Goal: Use online tool/utility

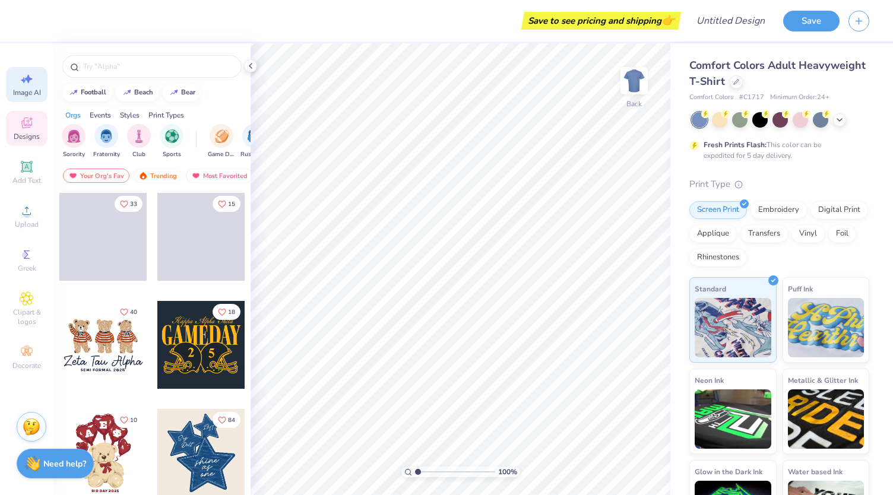
click at [21, 96] on span "Image AI" at bounding box center [27, 92] width 28 height 9
select select "4"
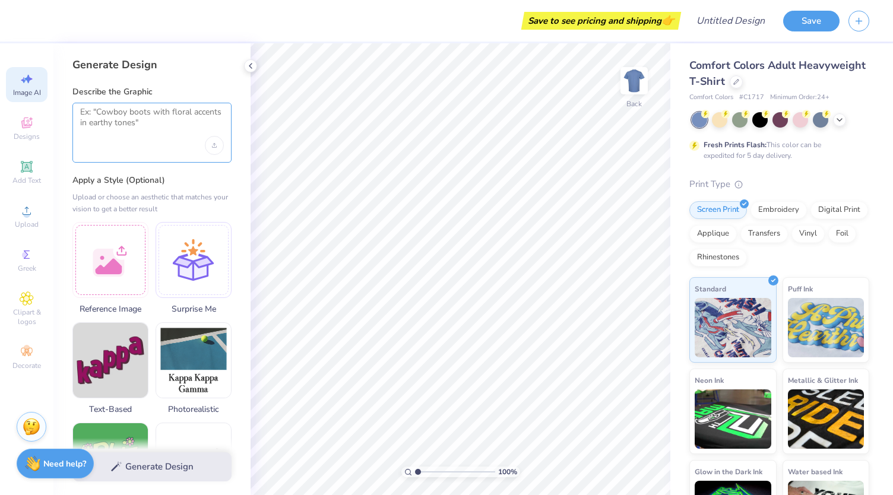
click at [108, 132] on textarea at bounding box center [152, 122] width 144 height 30
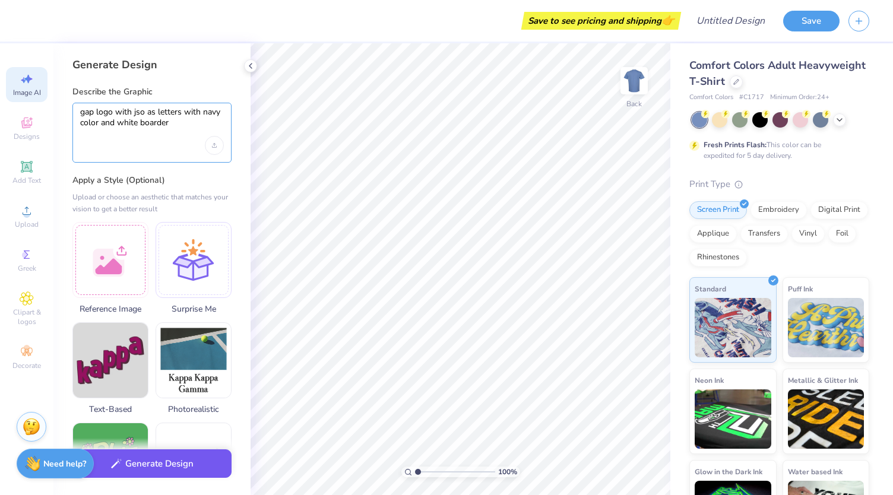
type textarea "gap logo with jso as letters with navy color and white boarder"
click at [166, 471] on button "Generate Design" at bounding box center [151, 463] width 159 height 29
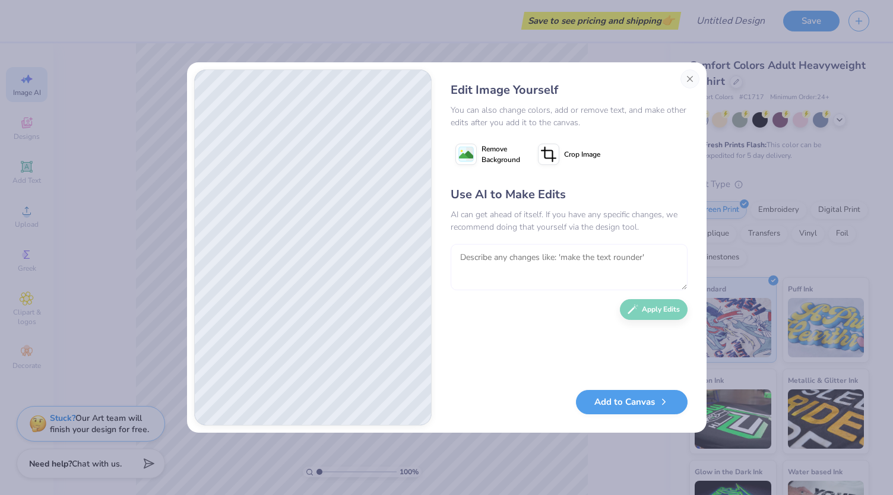
click at [482, 267] on textarea at bounding box center [569, 267] width 237 height 46
type textarea "use the same font as the gap logo"
click at [631, 303] on icon "button" at bounding box center [633, 306] width 11 height 11
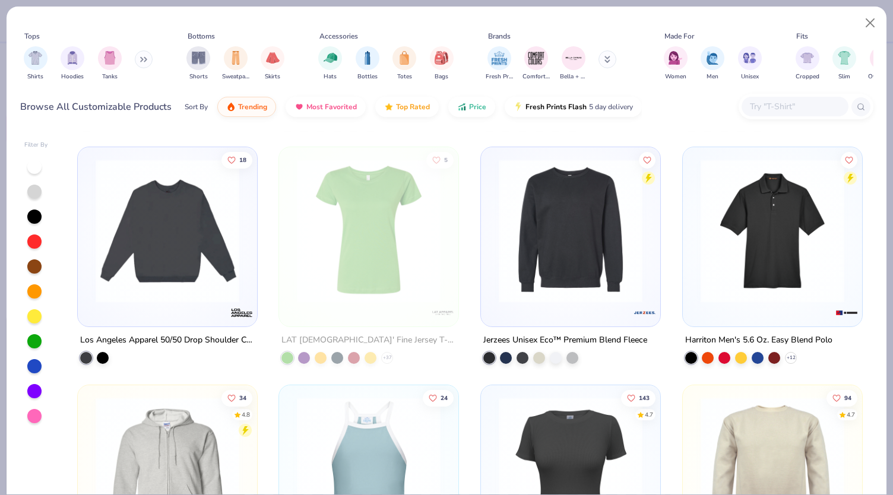
scroll to position [5886, 0]
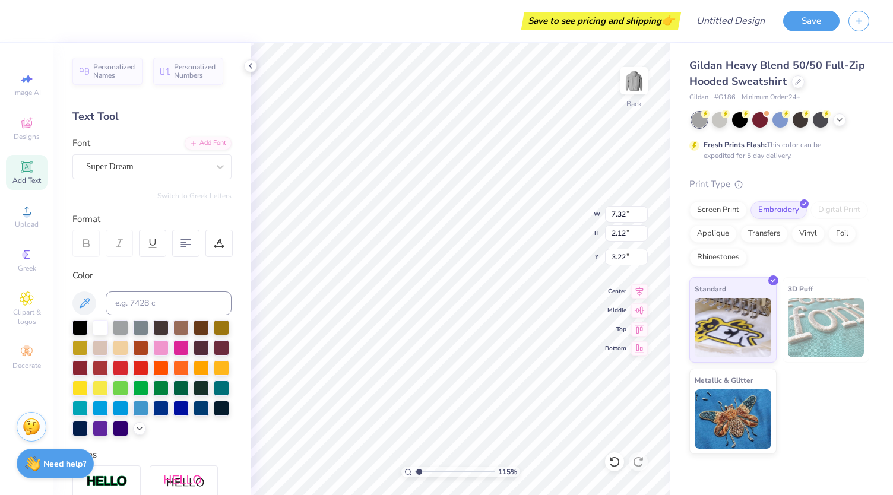
scroll to position [9, 1]
